Goal: Task Accomplishment & Management: Manage account settings

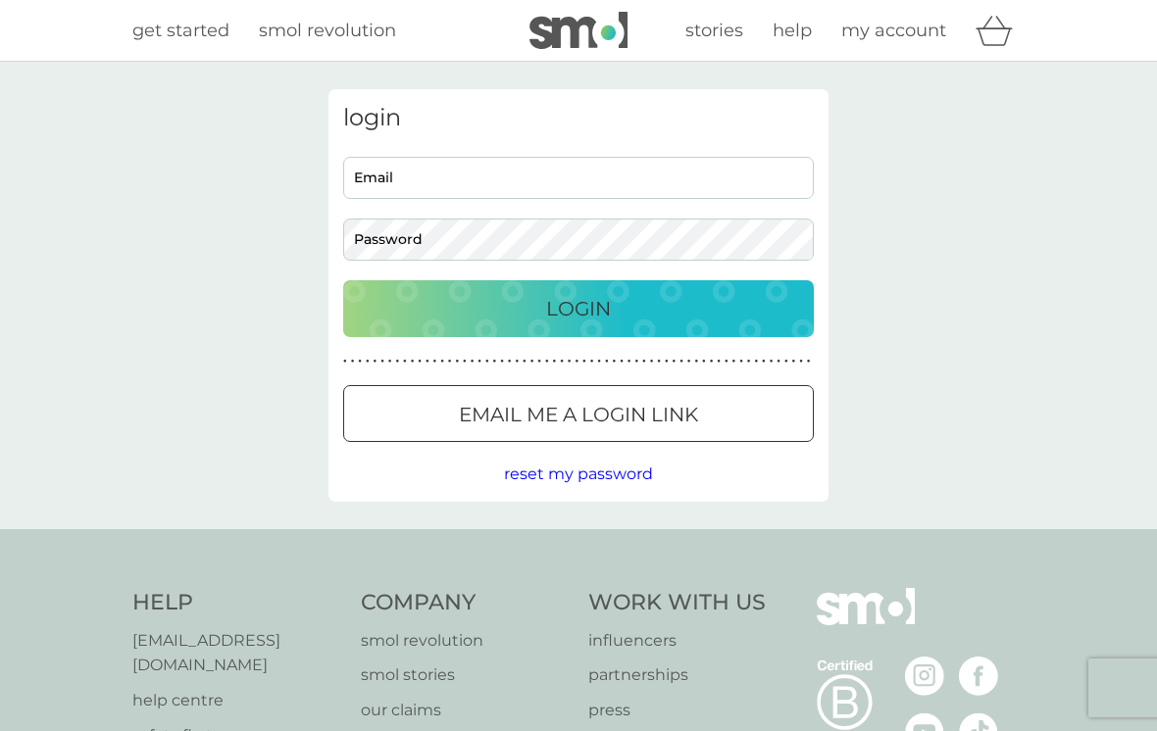
click at [601, 177] on input "Email" at bounding box center [578, 178] width 471 height 42
type input "tracyhopes@blueyonder.co.uk"
click at [605, 299] on p "Login" at bounding box center [578, 308] width 65 height 31
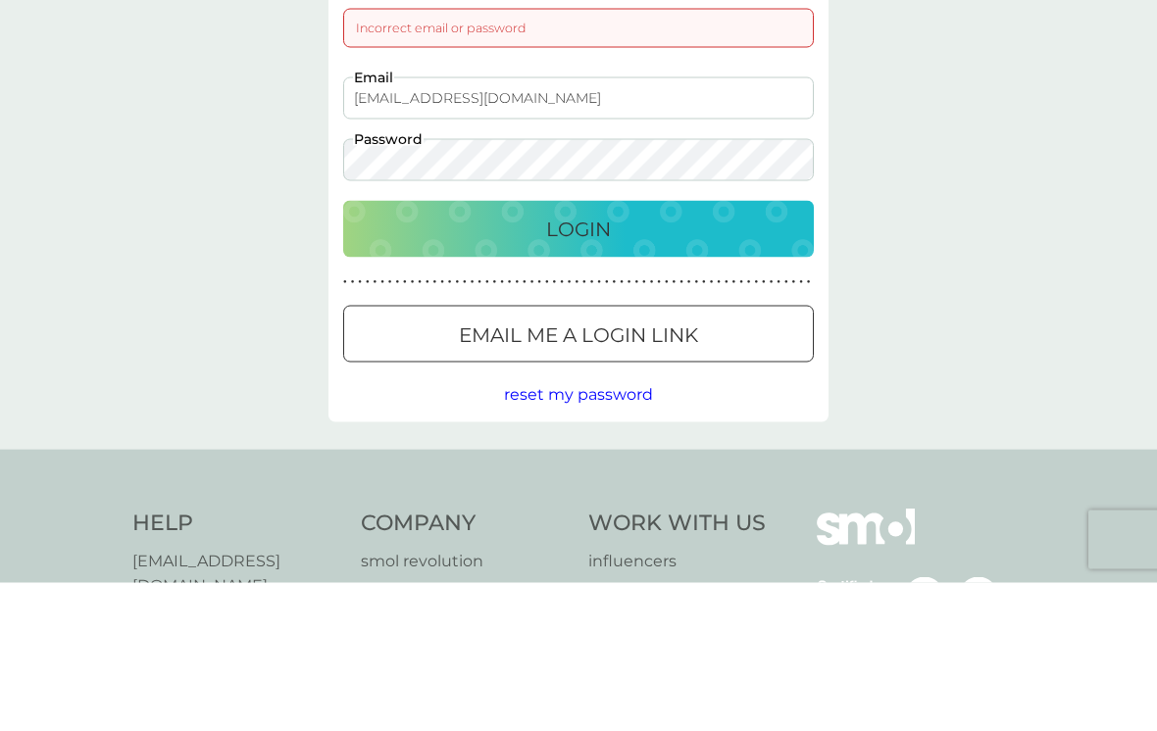
click at [583, 362] on p "Login" at bounding box center [578, 377] width 65 height 31
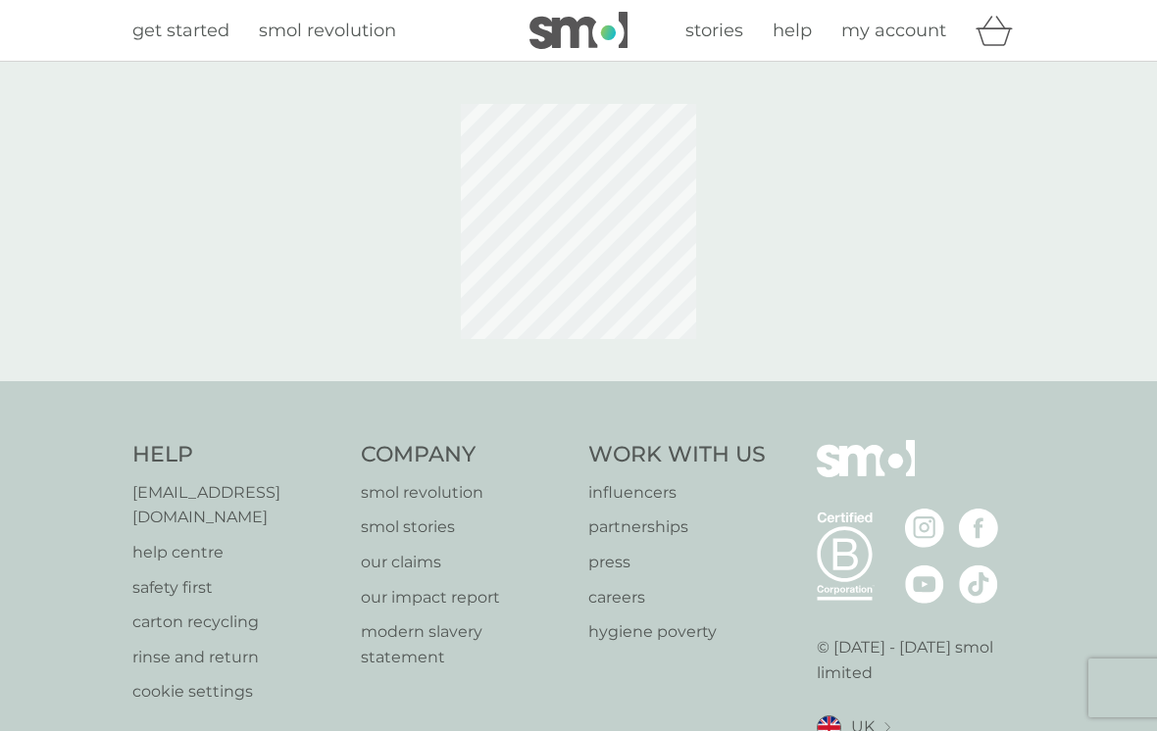
scroll to position [89, 0]
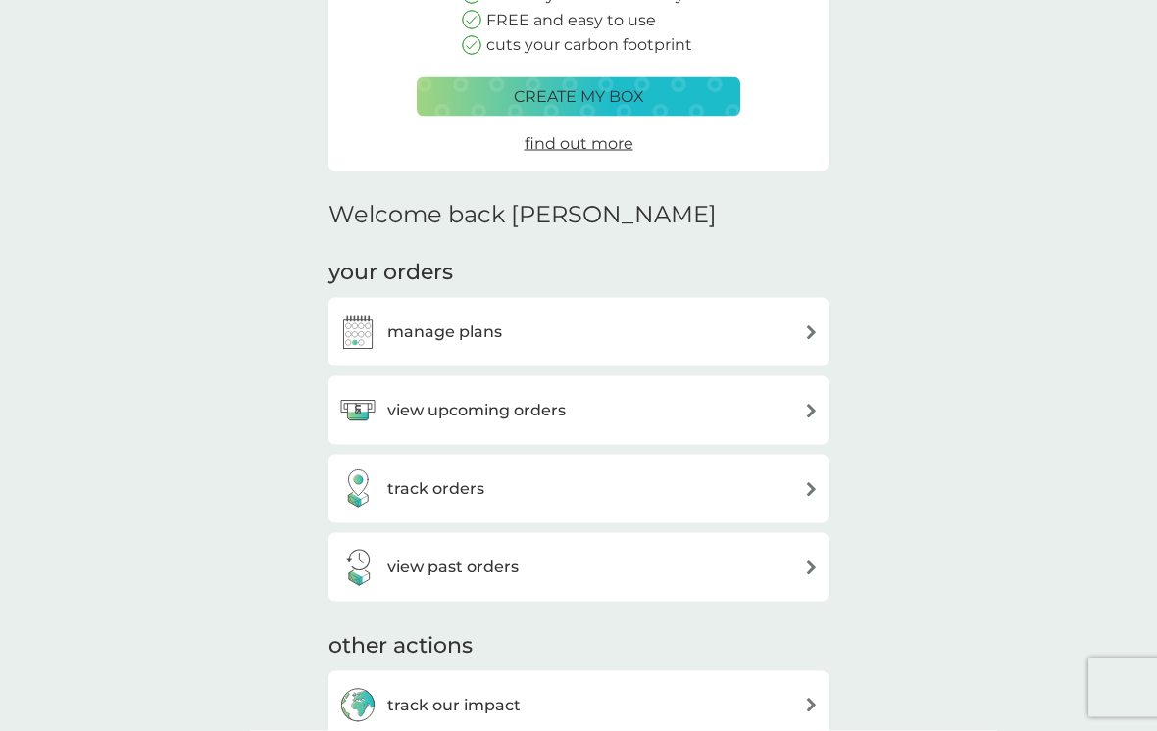
scroll to position [297, 0]
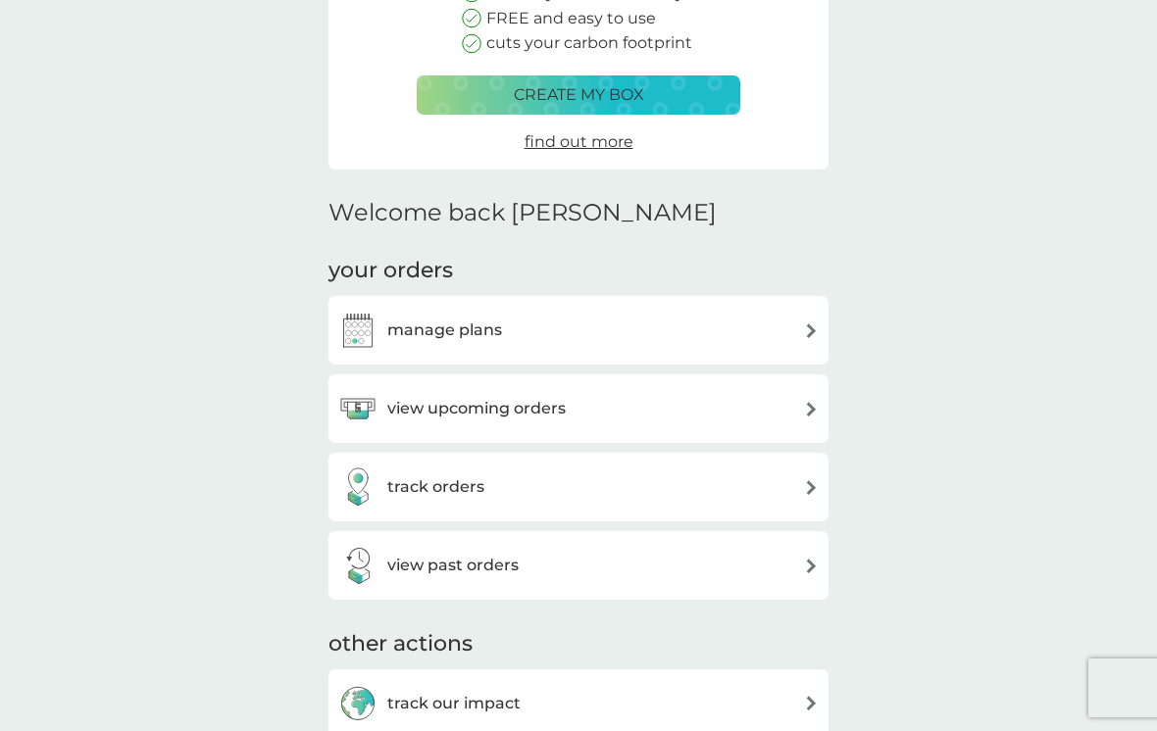
click at [805, 324] on img at bounding box center [811, 330] width 15 height 15
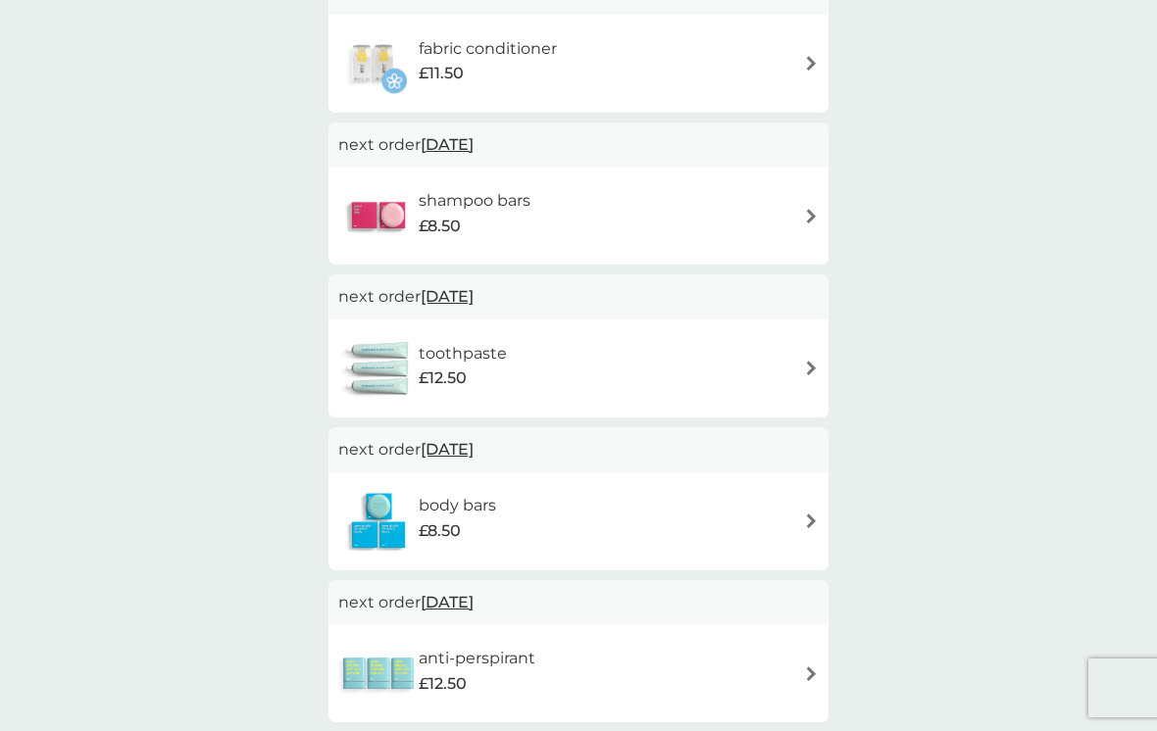
scroll to position [1636, 0]
